Goal: Information Seeking & Learning: Learn about a topic

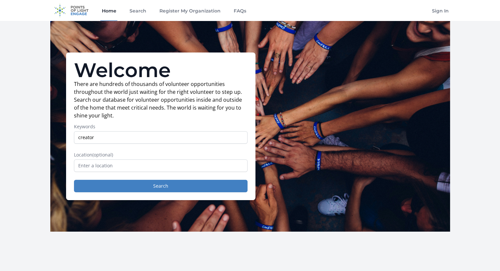
click at [131, 141] on input "creator" at bounding box center [161, 137] width 174 height 12
type input "art health"
click at [74, 180] on button "Search" at bounding box center [161, 186] width 174 height 12
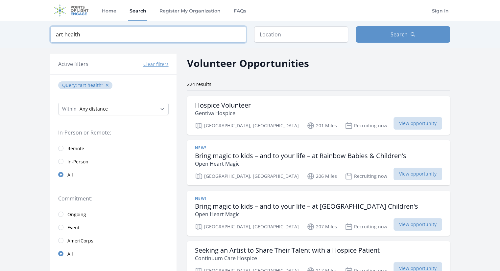
click at [147, 32] on input "art health" at bounding box center [148, 34] width 196 height 16
click at [64, 35] on input "art health" at bounding box center [148, 34] width 196 height 16
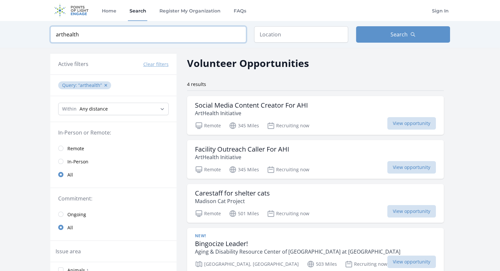
type input "arthealth"
click at [332, 70] on div "Volunteer Opportunities" at bounding box center [315, 63] width 257 height 15
click at [253, 105] on h3 "Social Media Content Creator For AHI" at bounding box center [251, 106] width 113 height 8
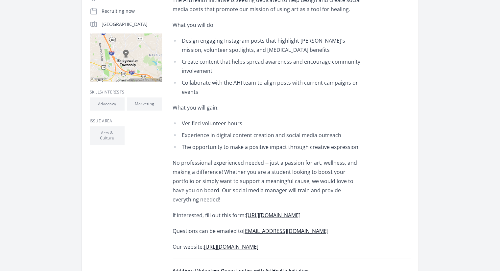
scroll to position [164, 0]
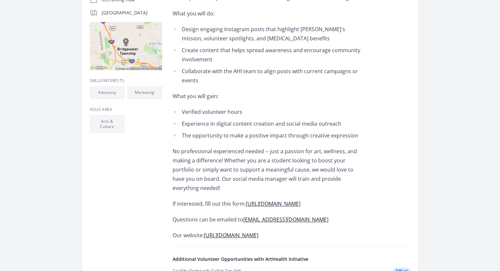
click at [273, 200] on link "https://forms.gle/5MrEuHW5ZTvWJH9W9" at bounding box center [273, 203] width 55 height 7
click at [272, 200] on link "https://forms.gle/5MrEuHW5ZTvWJH9W9" at bounding box center [273, 203] width 55 height 7
